Goal: Task Accomplishment & Management: Manage account settings

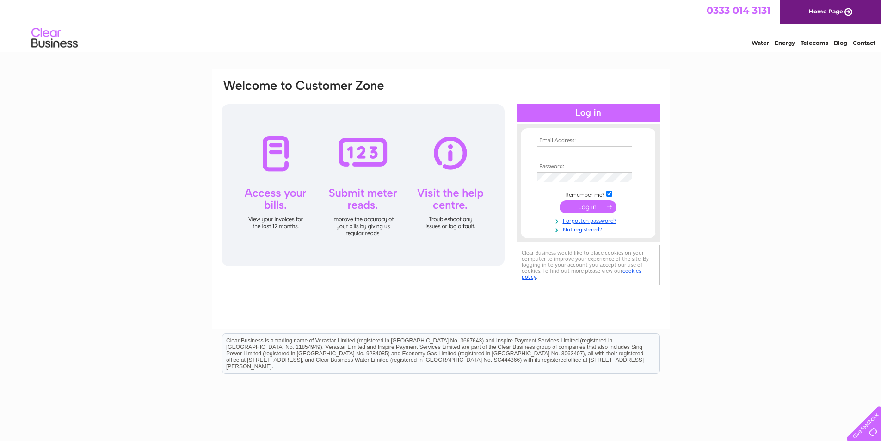
type input "accounts@thehawksmoor.com"
click at [587, 209] on input "submit" at bounding box center [588, 206] width 57 height 13
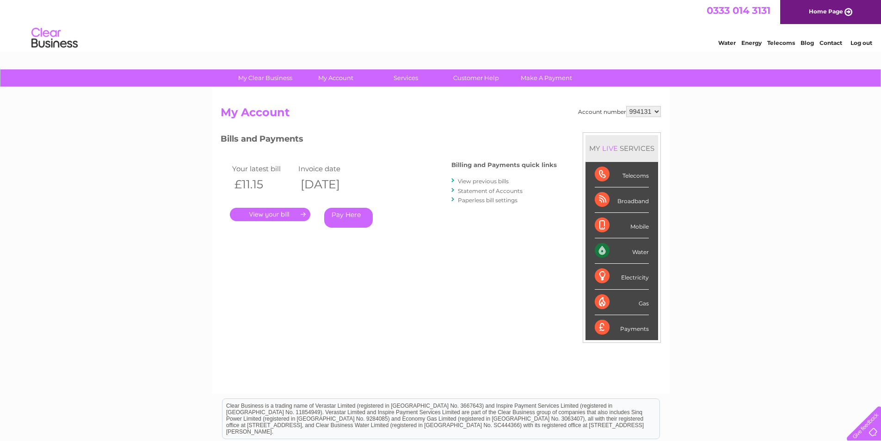
click at [281, 213] on link "." at bounding box center [270, 214] width 80 height 13
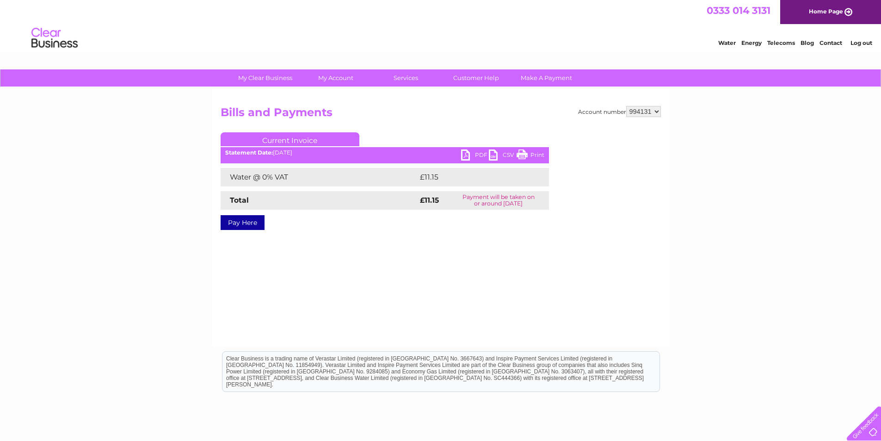
drag, startPoint x: 474, startPoint y: 155, endPoint x: 498, endPoint y: 158, distance: 23.7
click at [475, 155] on link "PDF" at bounding box center [475, 155] width 28 height 13
drag, startPoint x: 464, startPoint y: 153, endPoint x: 479, endPoint y: 152, distance: 14.8
click at [465, 153] on link "PDF" at bounding box center [475, 155] width 28 height 13
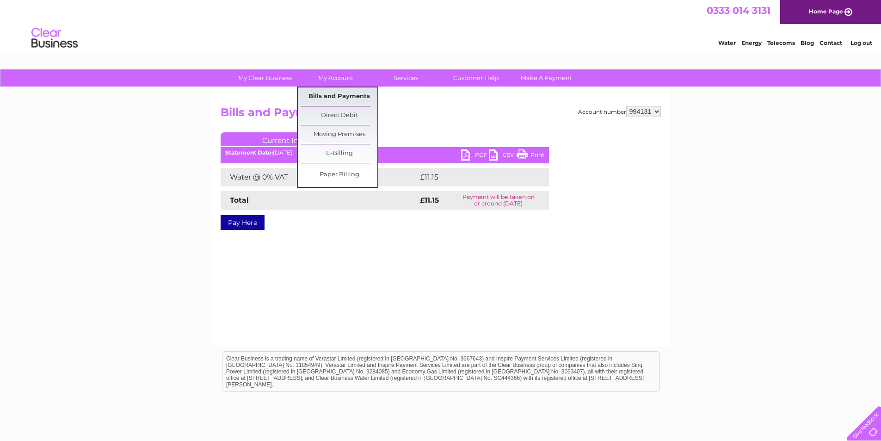
click at [338, 91] on link "Bills and Payments" at bounding box center [339, 96] width 76 height 19
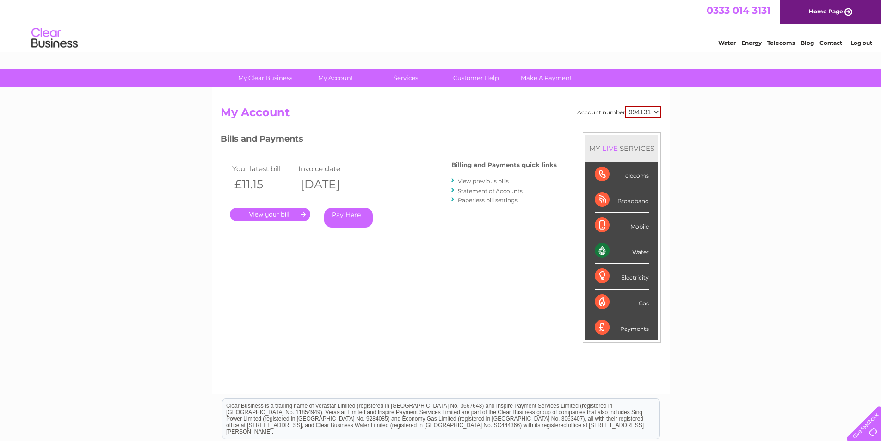
click at [277, 213] on link "." at bounding box center [270, 214] width 80 height 13
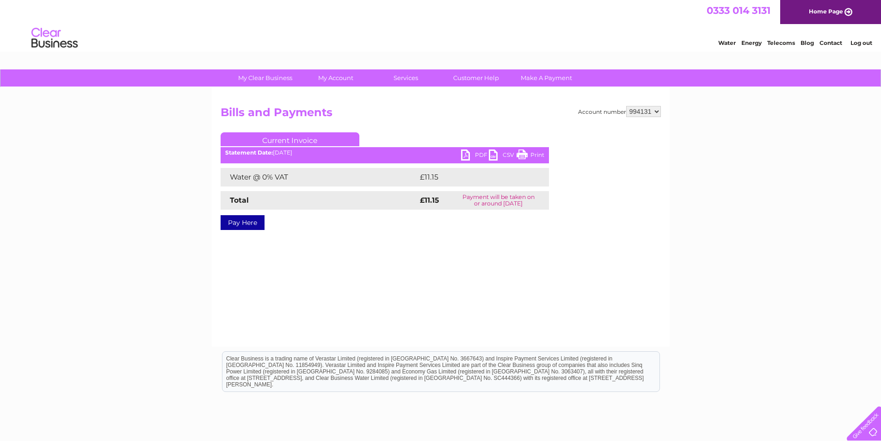
click at [467, 152] on link "PDF" at bounding box center [475, 155] width 28 height 13
click at [464, 155] on link "PDF" at bounding box center [475, 155] width 28 height 13
